Goal: Navigation & Orientation: Find specific page/section

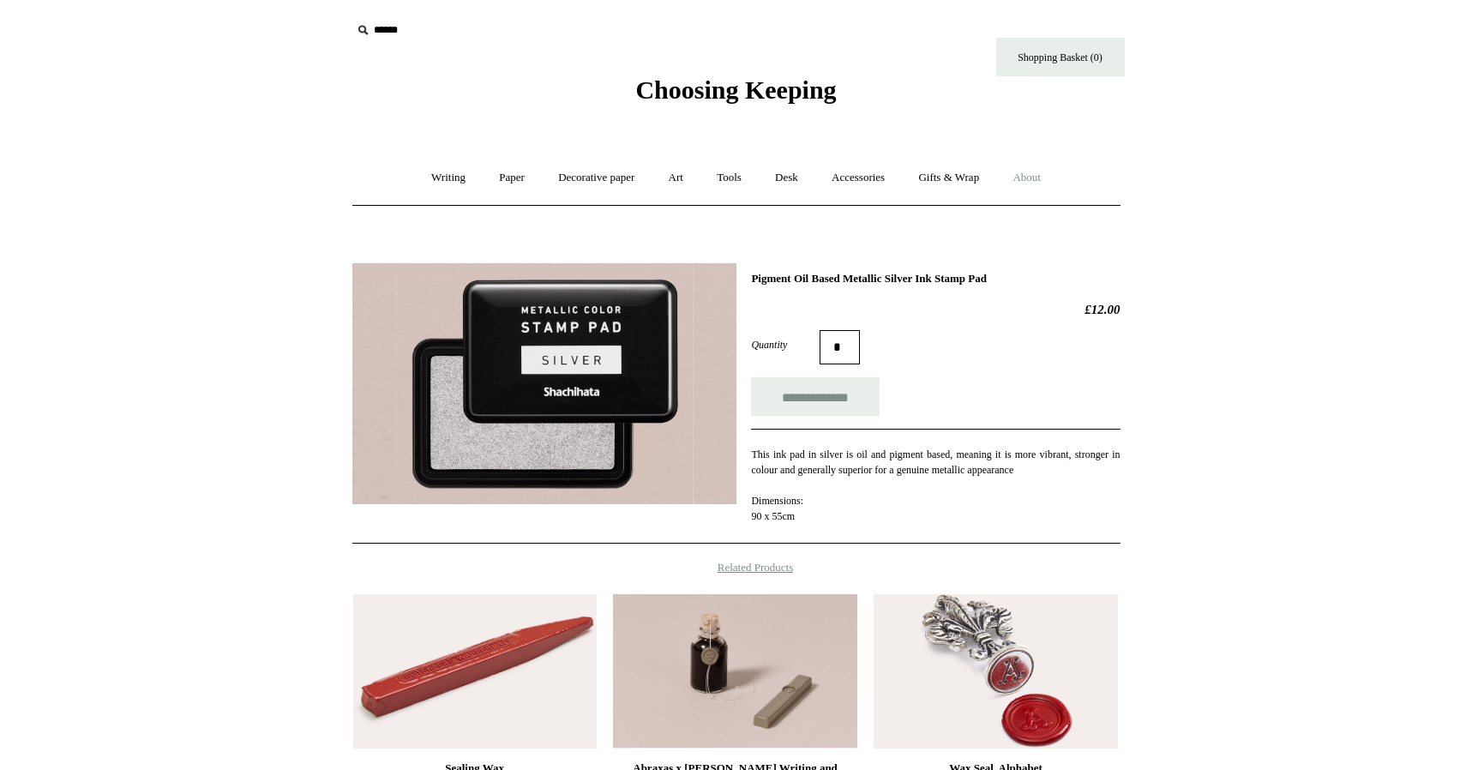
click at [1034, 177] on link "About +" at bounding box center [1026, 177] width 59 height 45
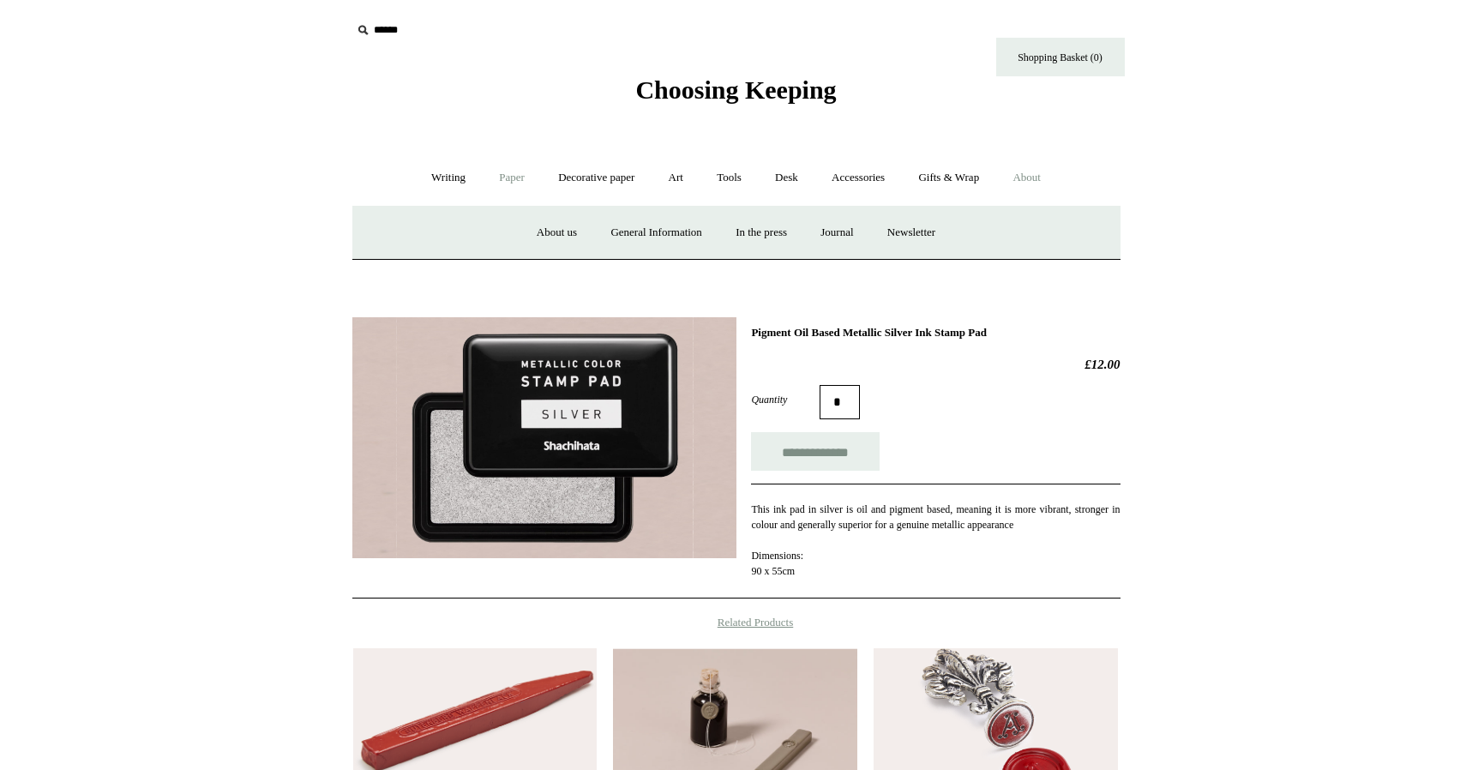
click at [515, 175] on link "Paper +" at bounding box center [512, 177] width 57 height 45
click at [605, 172] on link "Decorative paper +" at bounding box center [596, 177] width 107 height 45
click at [720, 175] on link "Tools +" at bounding box center [729, 177] width 56 height 45
click at [669, 175] on link "Art +" at bounding box center [675, 177] width 45 height 45
click at [795, 178] on link "Desk +" at bounding box center [787, 177] width 54 height 45
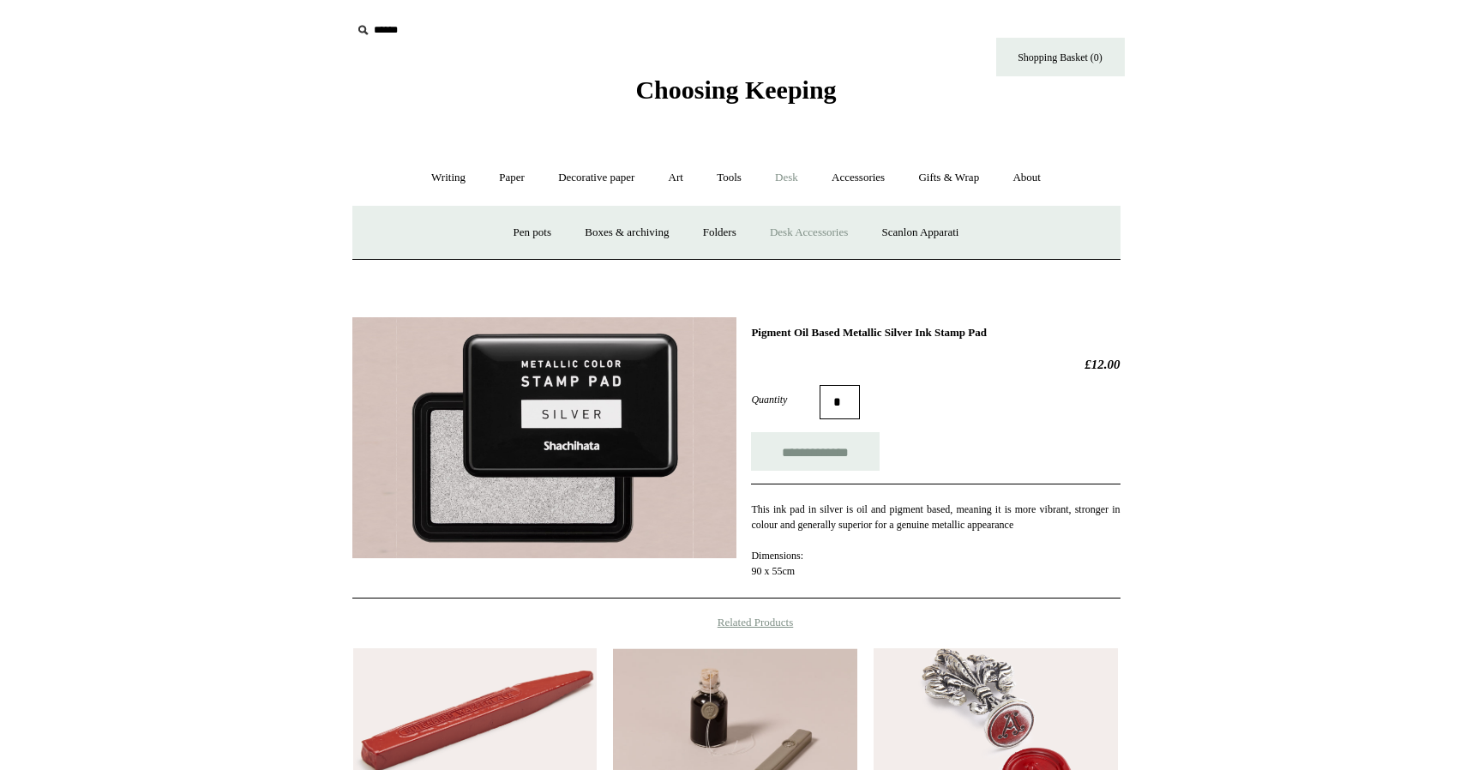
click at [816, 234] on link "Desk Accessories" at bounding box center [809, 232] width 109 height 45
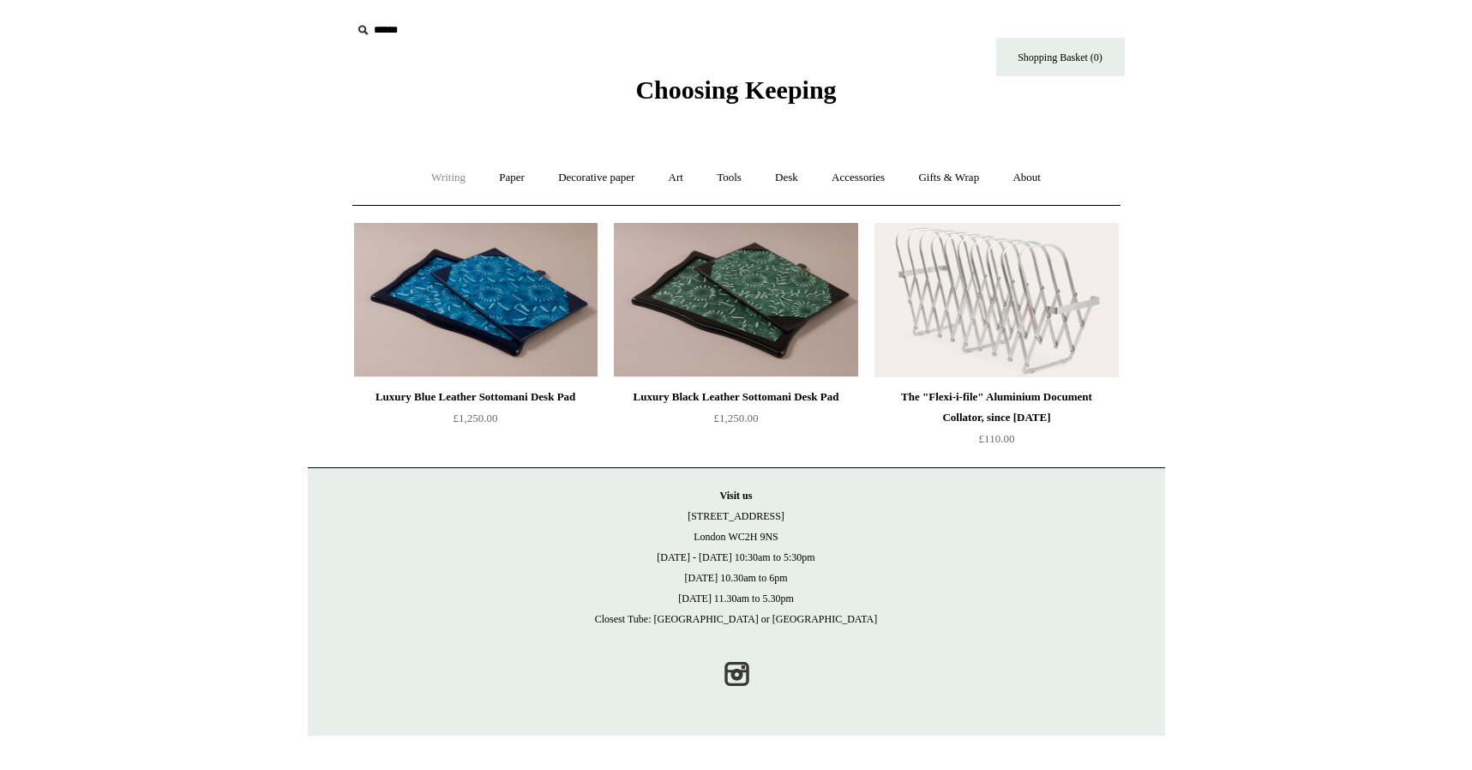
click at [426, 176] on link "Writing +" at bounding box center [448, 177] width 65 height 45
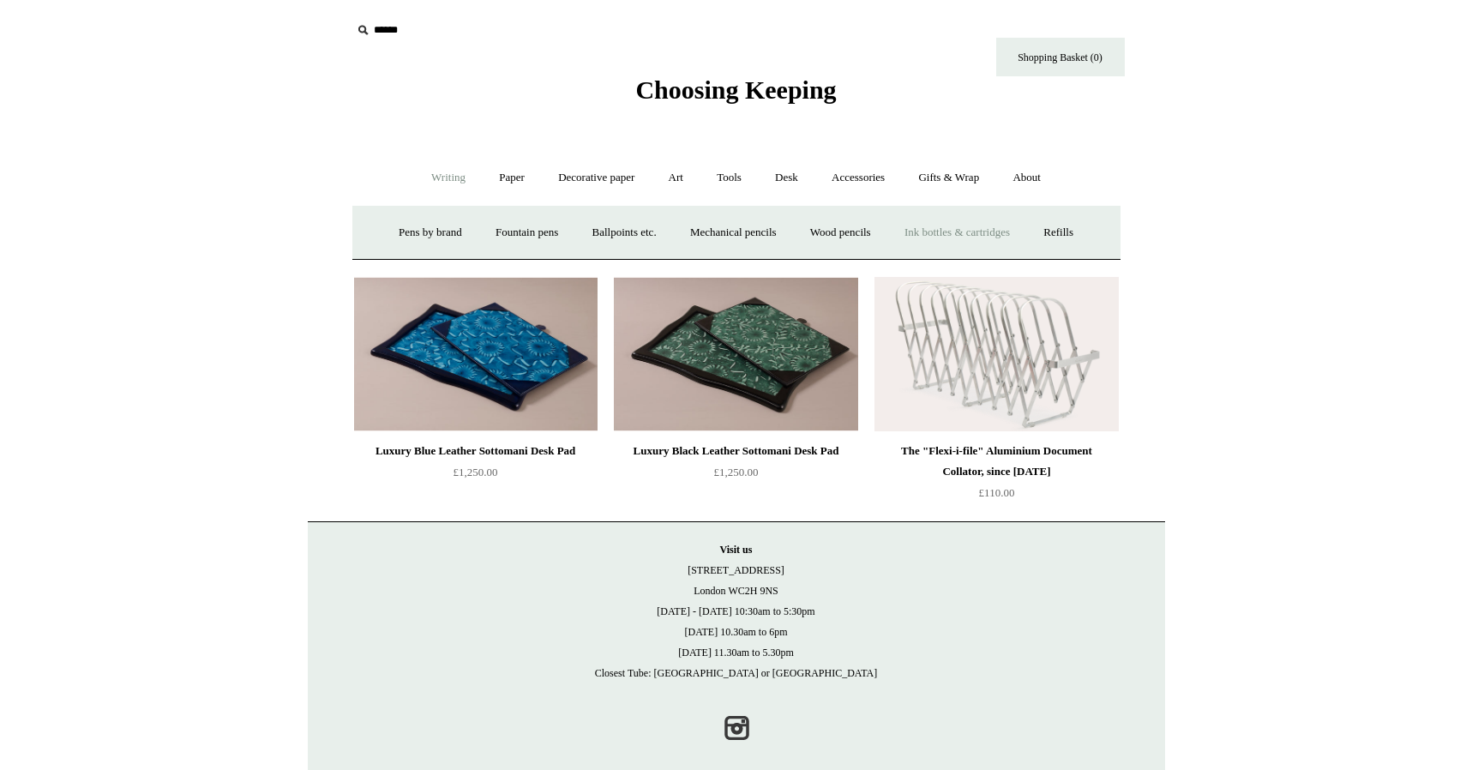
click at [954, 230] on link "Ink bottles & cartridges +" at bounding box center [957, 232] width 136 height 45
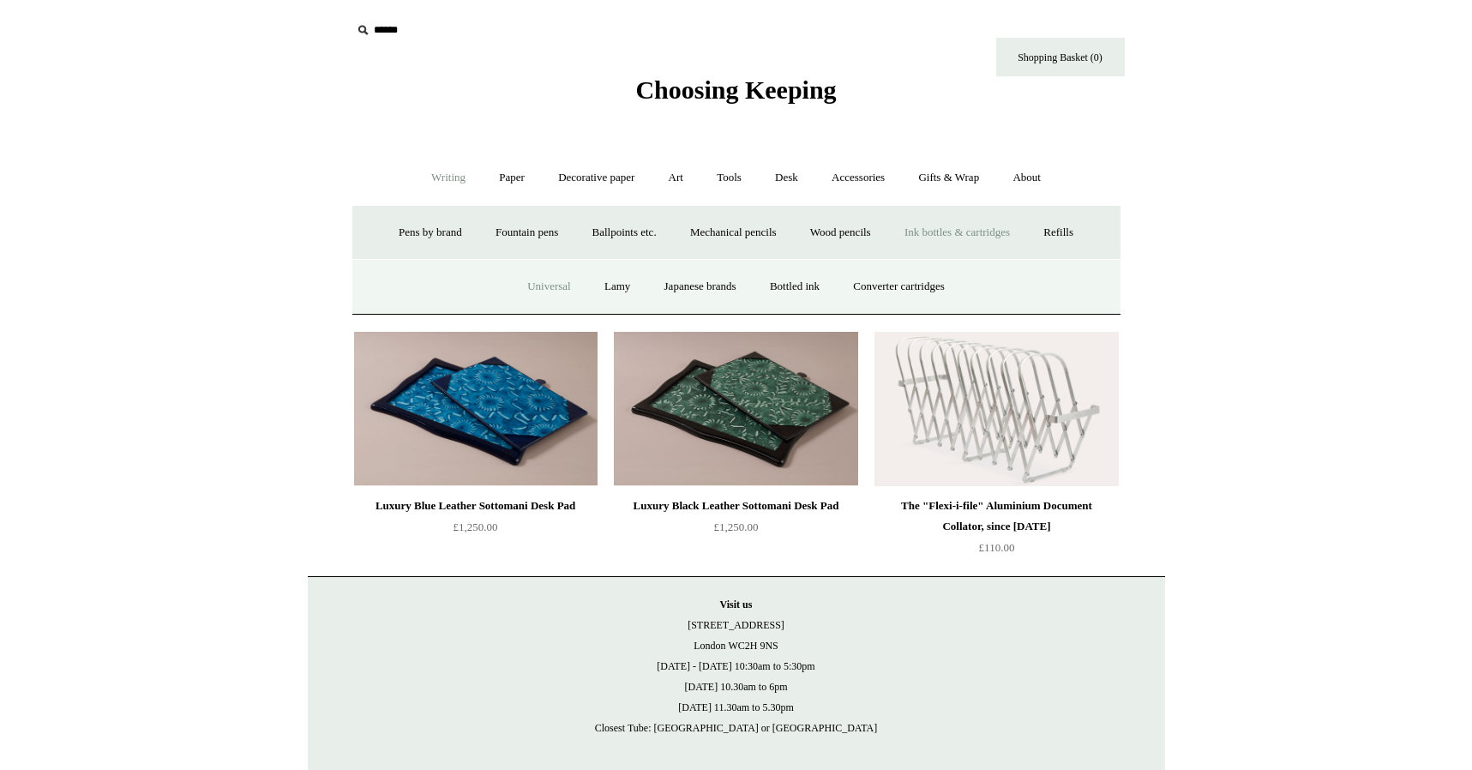
click at [532, 283] on link "Universal" at bounding box center [549, 286] width 75 height 45
